Goal: Transaction & Acquisition: Purchase product/service

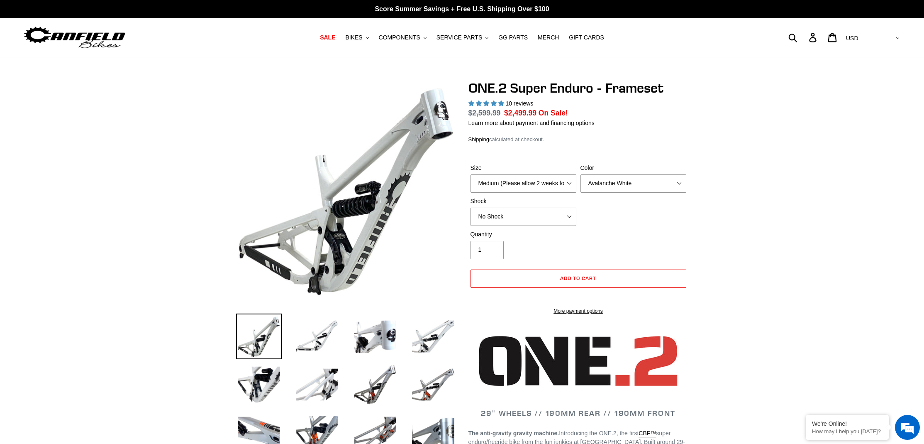
select select "highest-rating"
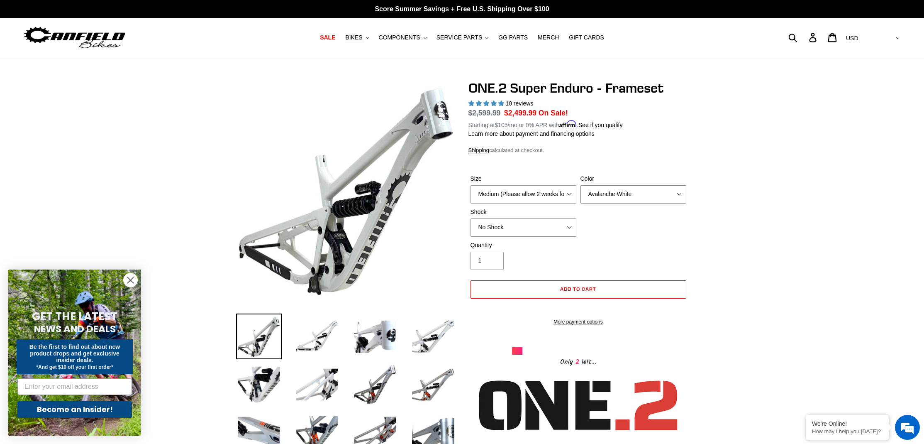
select select "Bentonite Grey"
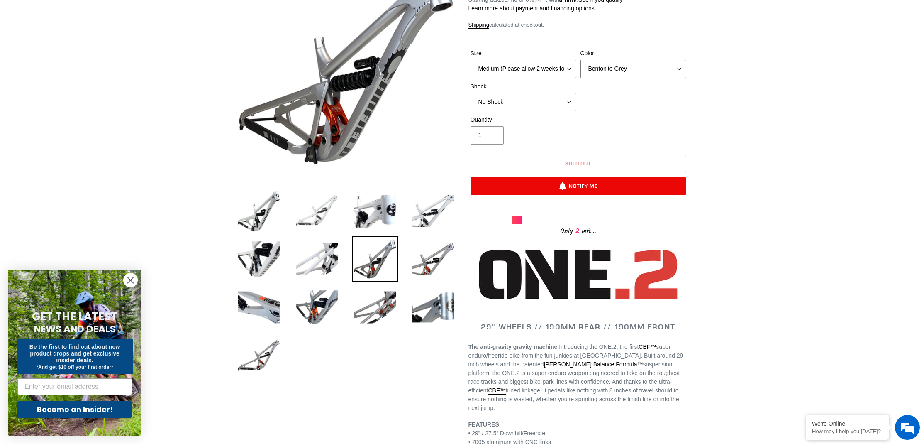
scroll to position [127, 0]
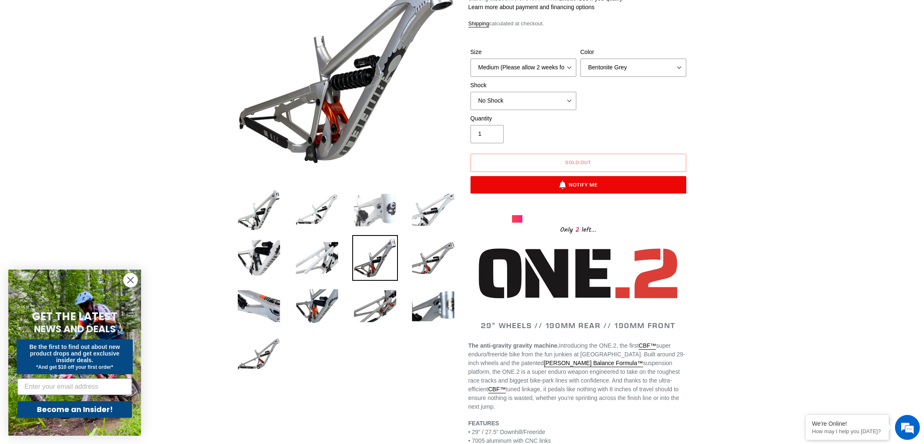
click at [375, 213] on img at bounding box center [375, 210] width 46 height 46
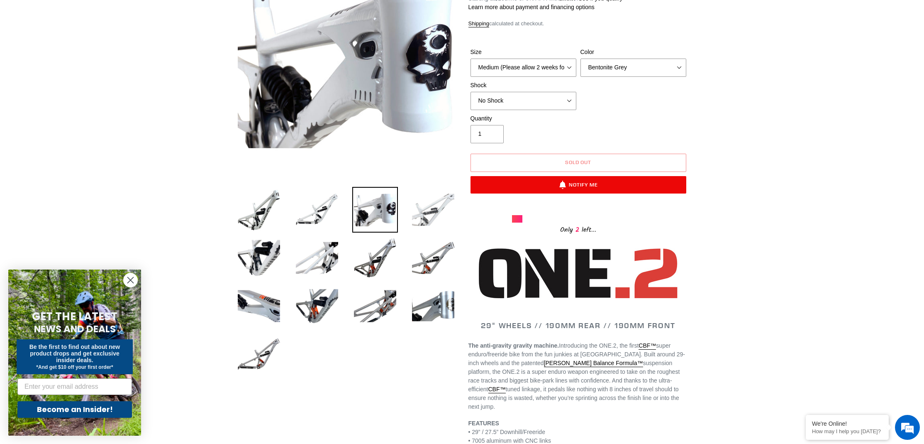
click at [420, 210] on img at bounding box center [433, 210] width 46 height 46
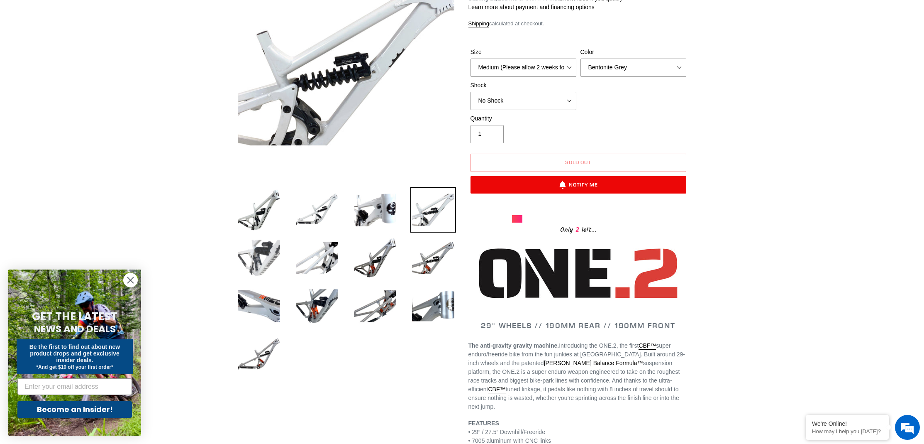
click at [246, 264] on img at bounding box center [259, 258] width 46 height 46
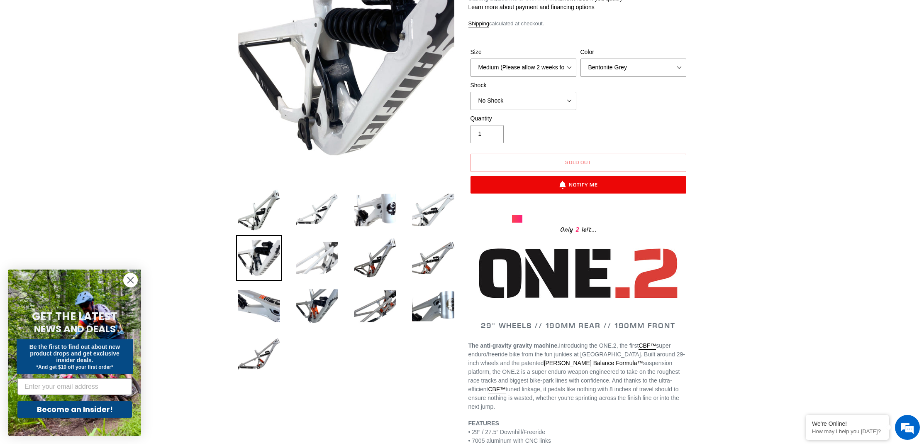
click at [317, 266] on img at bounding box center [317, 258] width 46 height 46
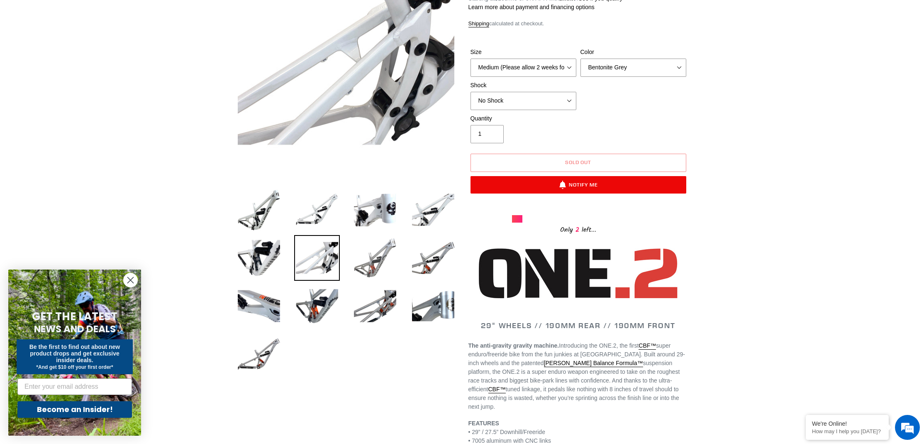
click at [364, 267] on img at bounding box center [375, 258] width 46 height 46
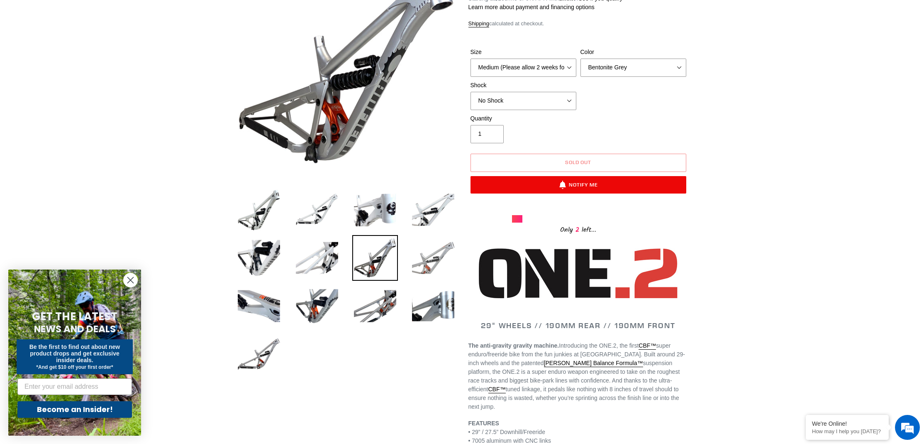
click at [421, 265] on img at bounding box center [433, 258] width 46 height 46
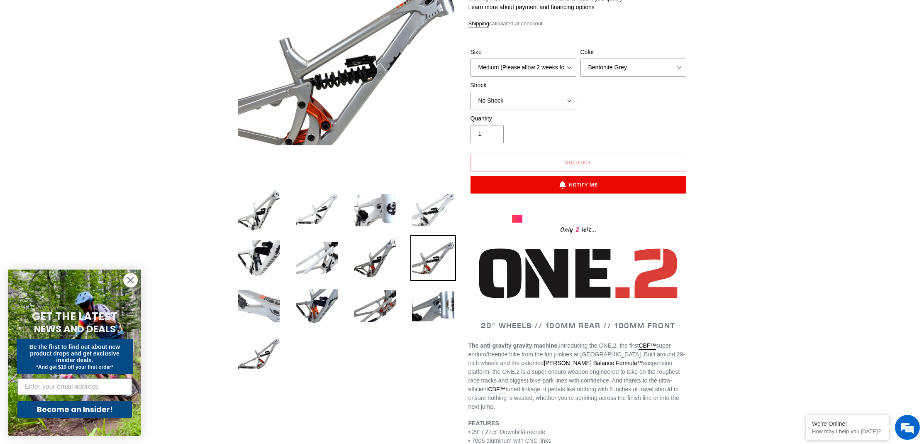
click at [250, 306] on img at bounding box center [259, 306] width 46 height 46
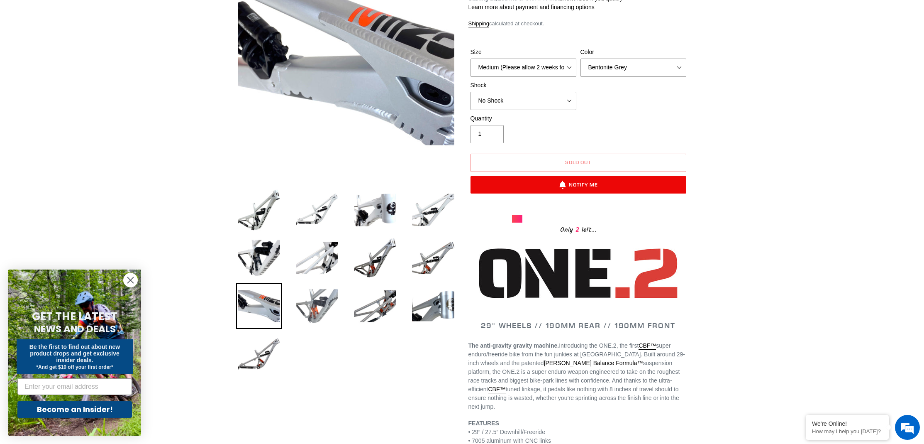
click at [305, 312] on img at bounding box center [317, 306] width 46 height 46
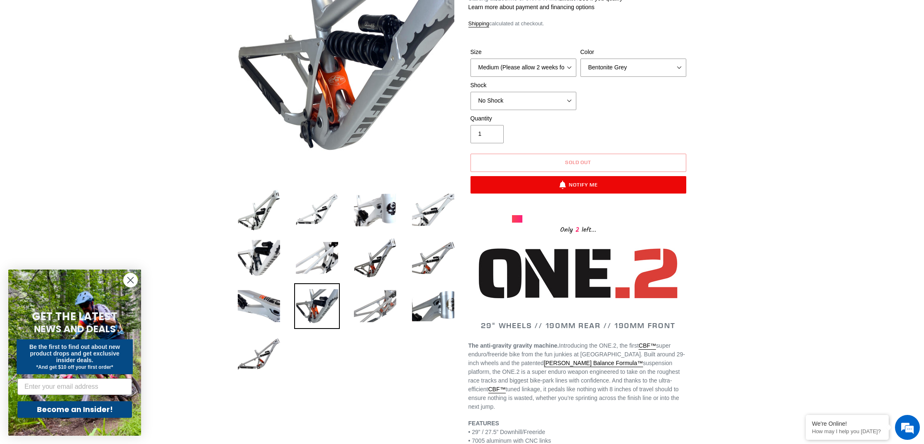
click at [356, 310] on img at bounding box center [375, 306] width 46 height 46
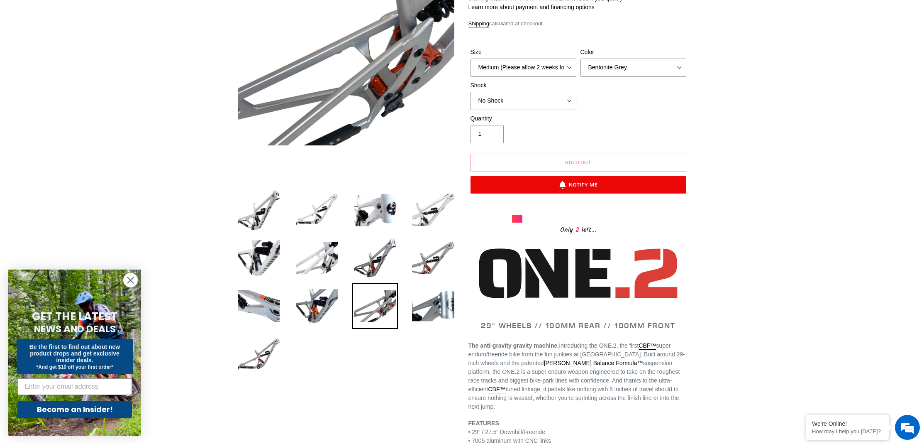
click at [248, 351] on img at bounding box center [259, 354] width 46 height 46
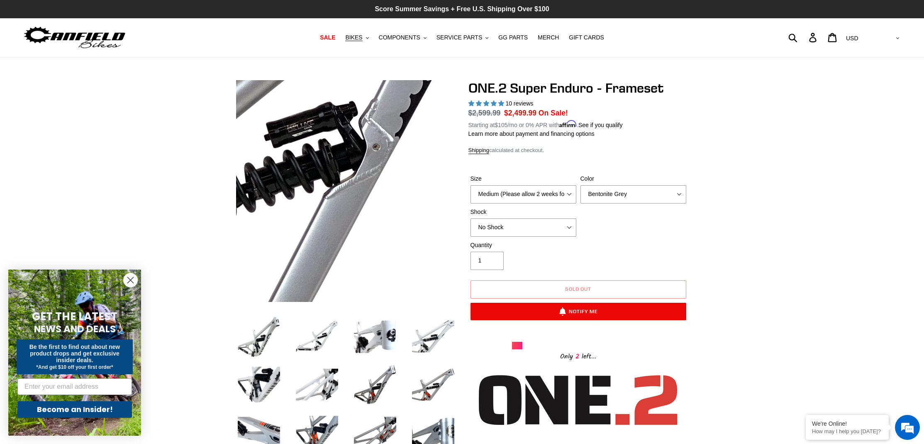
scroll to position [0, 0]
